Goal: Task Accomplishment & Management: Use online tool/utility

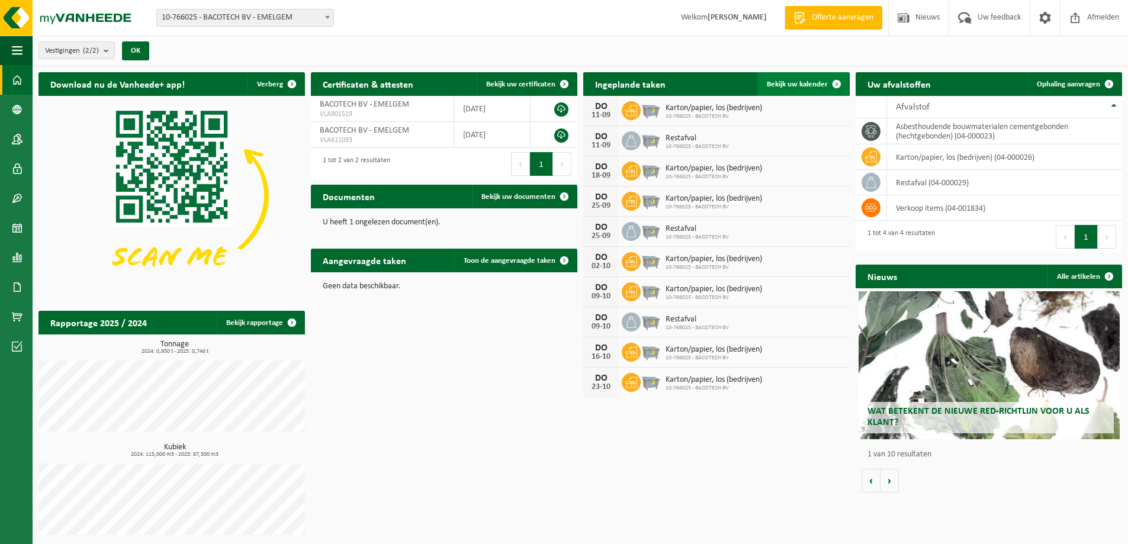
click at [800, 88] on link "Bekijk uw kalender" at bounding box center [802, 84] width 91 height 24
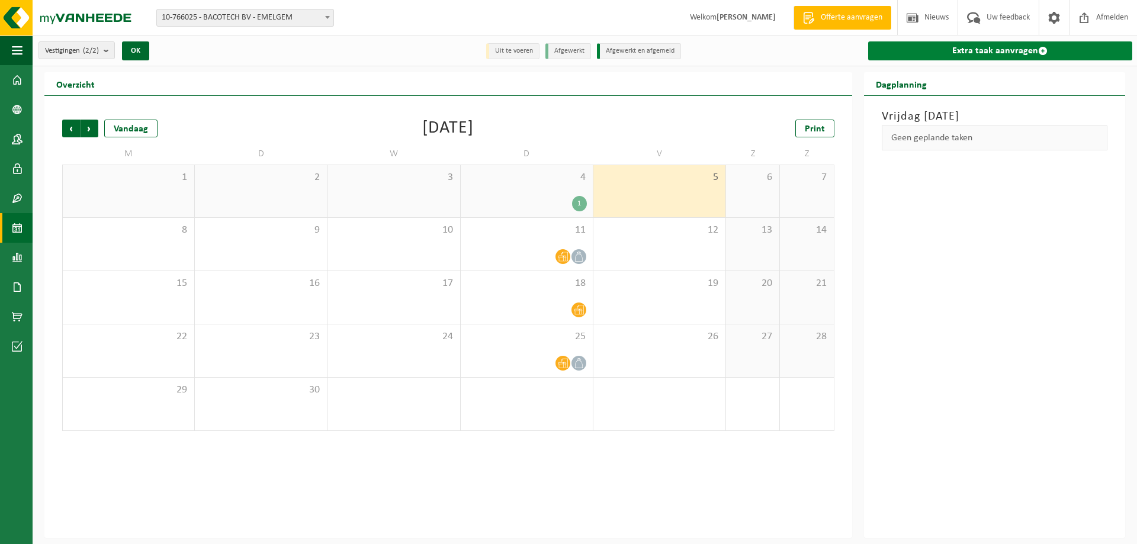
click at [988, 52] on link "Extra taak aanvragen" at bounding box center [1000, 50] width 264 height 19
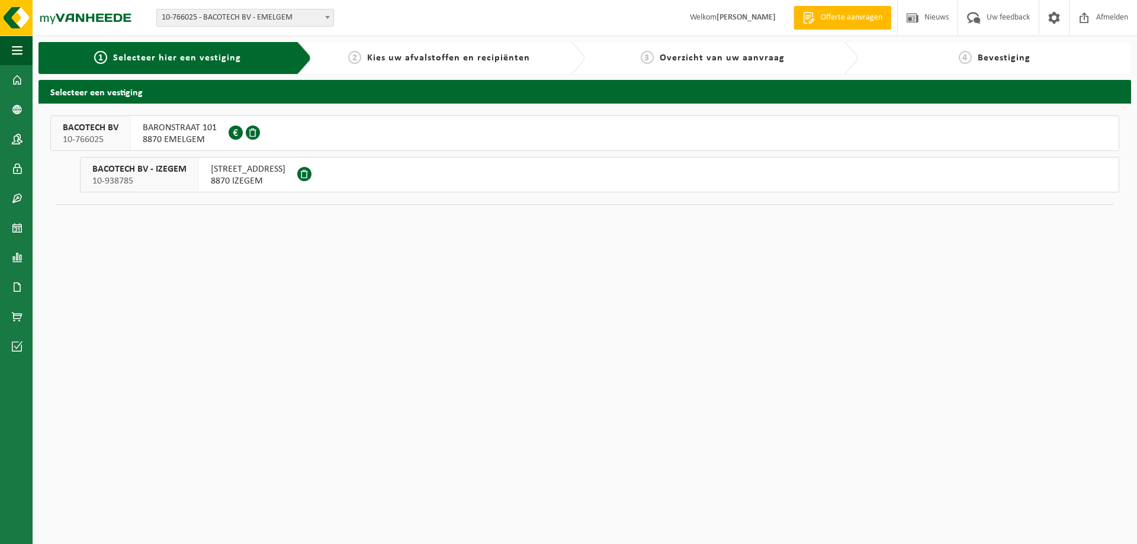
click at [189, 134] on span "8870 EMELGEM" at bounding box center [180, 140] width 74 height 12
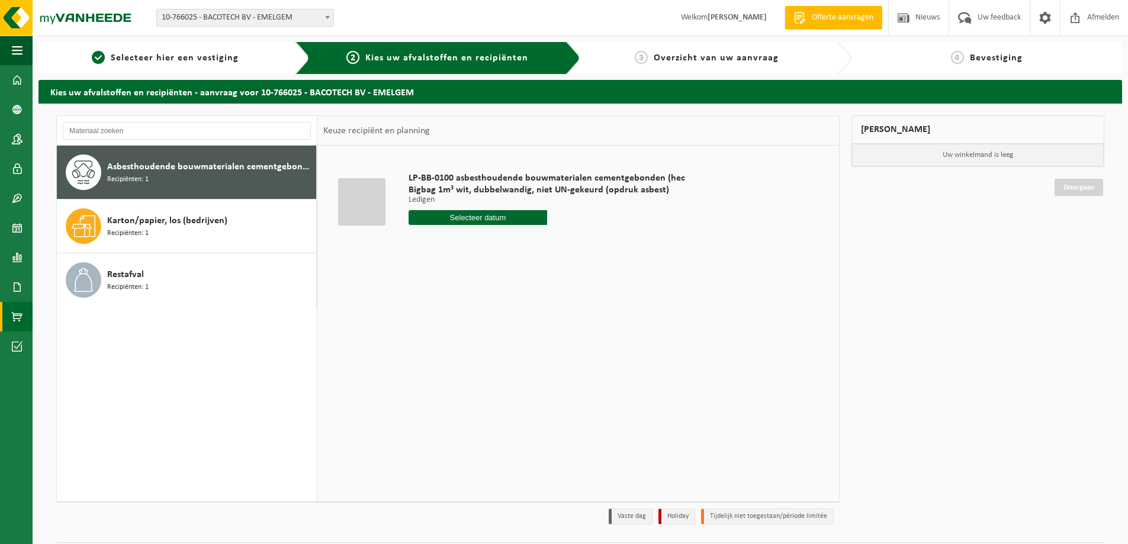
click at [16, 319] on span at bounding box center [17, 317] width 11 height 30
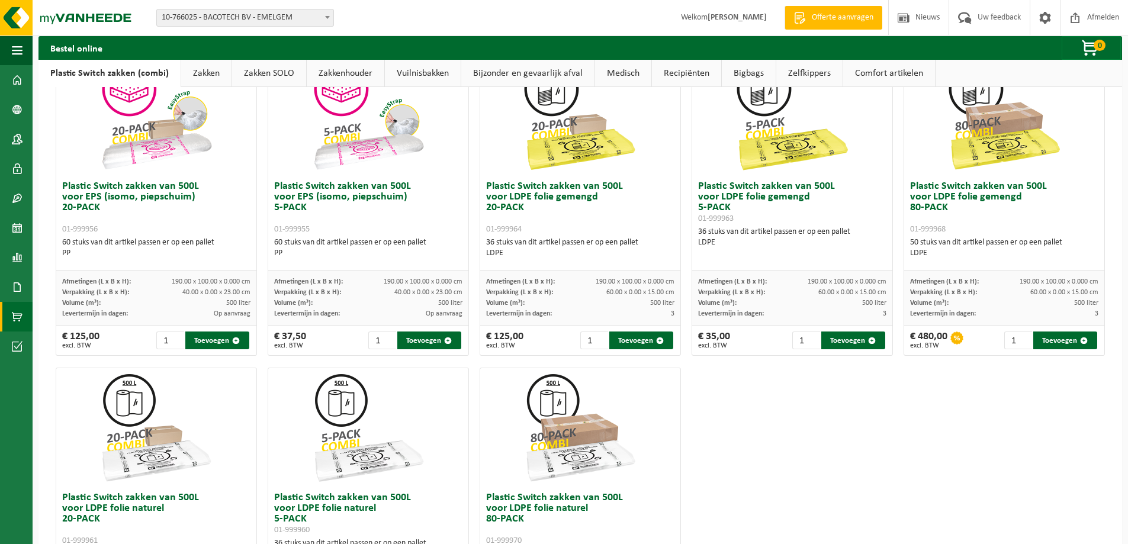
scroll to position [567, 0]
